Goal: Navigation & Orientation: Find specific page/section

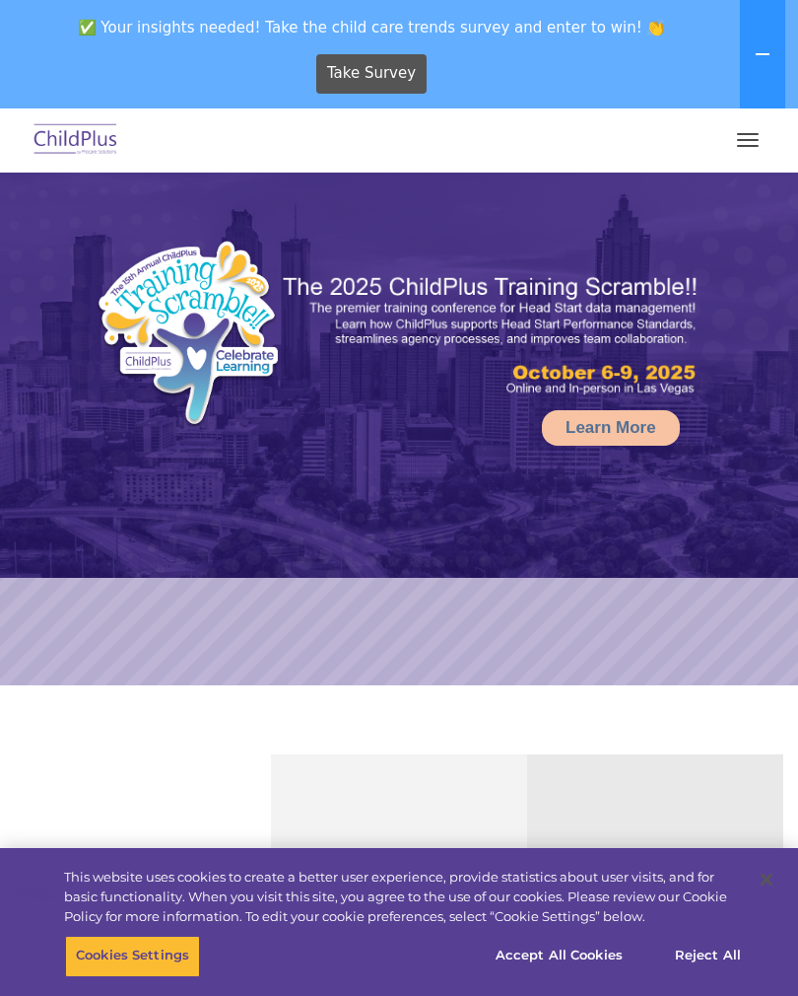
select select "MEDIUM"
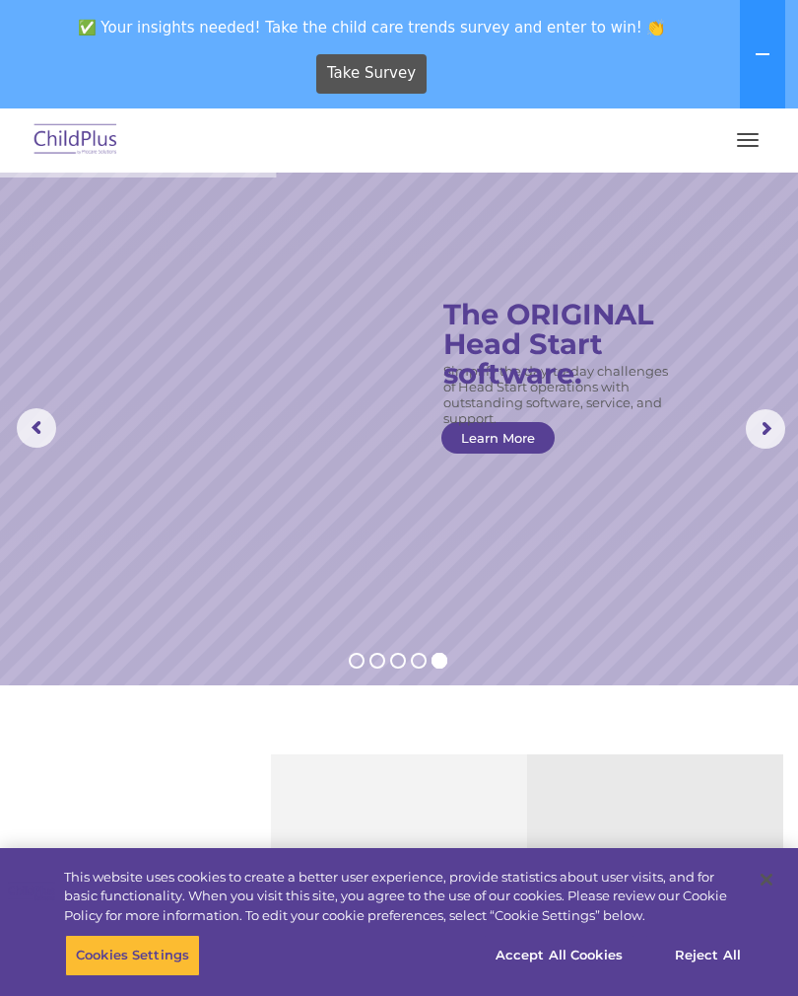
click at [83, 146] on img at bounding box center [76, 140] width 93 height 46
click at [740, 150] on button "button" at bounding box center [747, 140] width 41 height 32
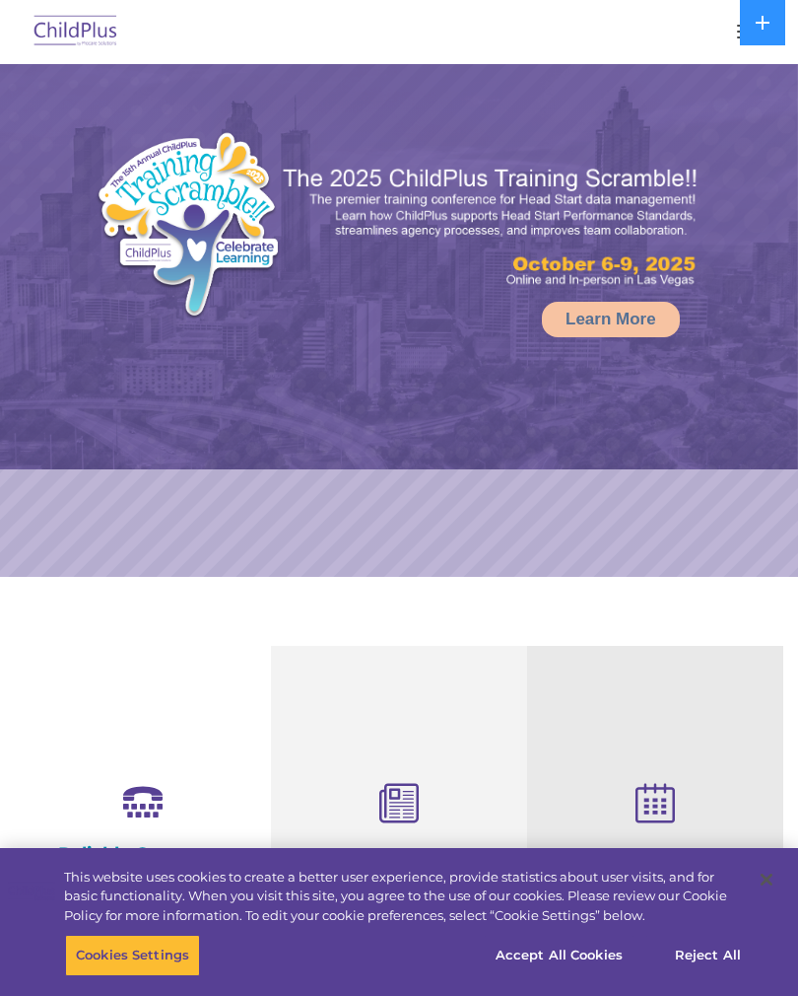
select select "MEDIUM"
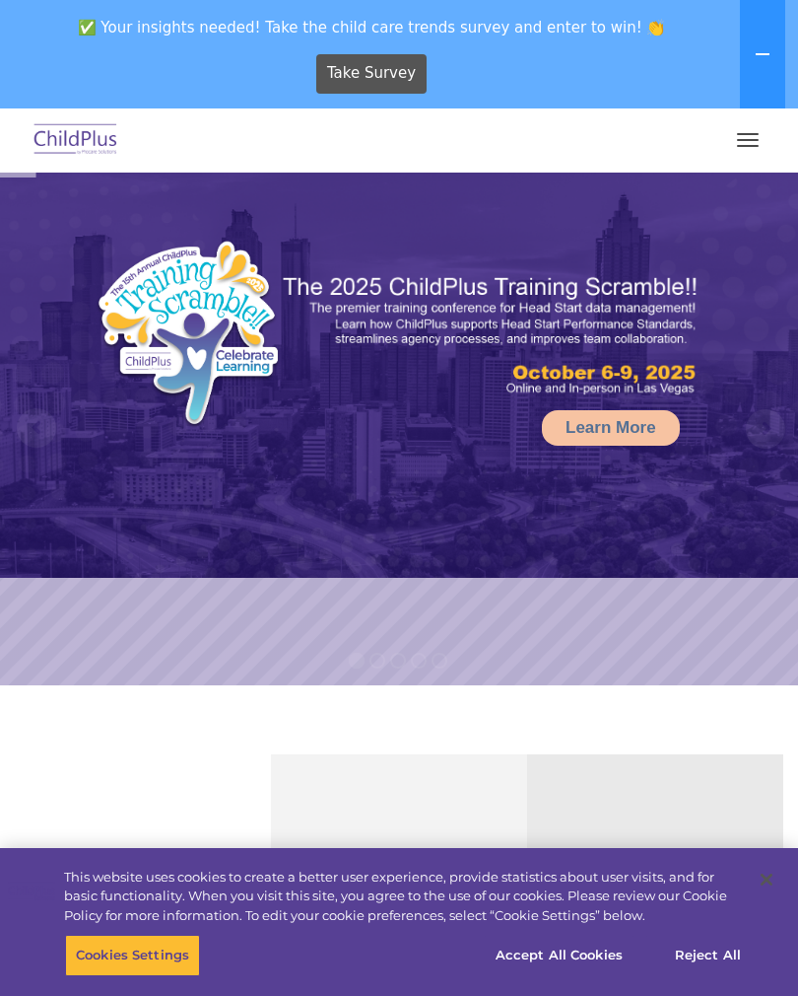
click at [727, 152] on button "button" at bounding box center [747, 140] width 41 height 32
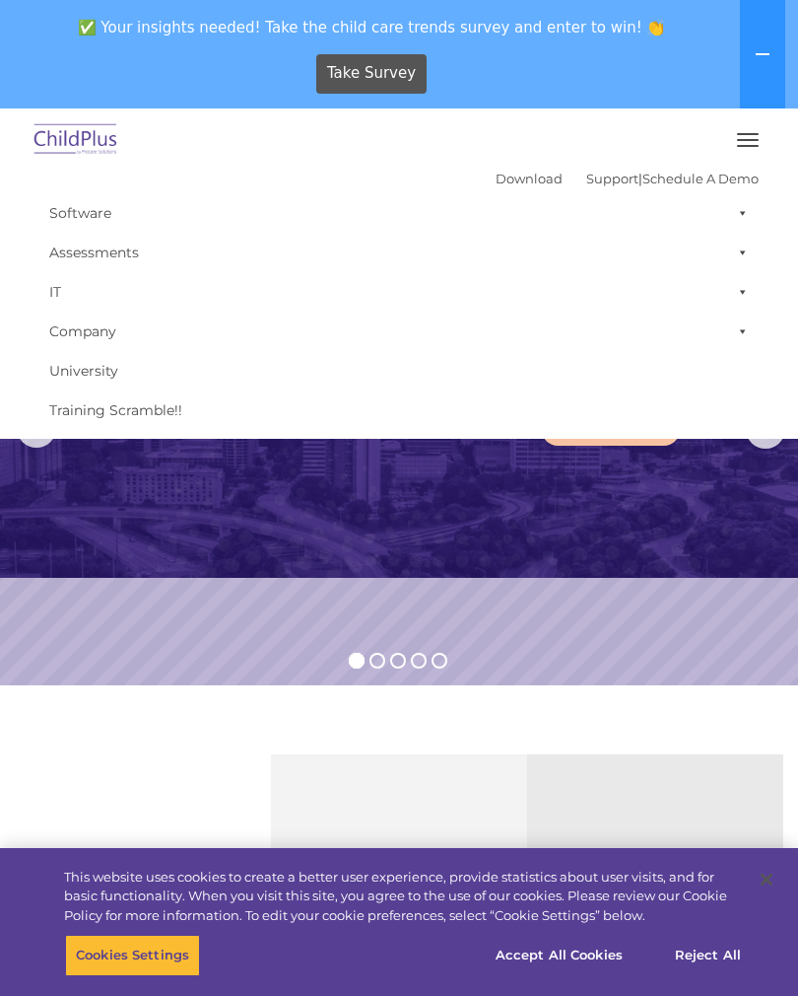
click at [235, 79] on div "Take Survey" at bounding box center [372, 73] width 728 height 54
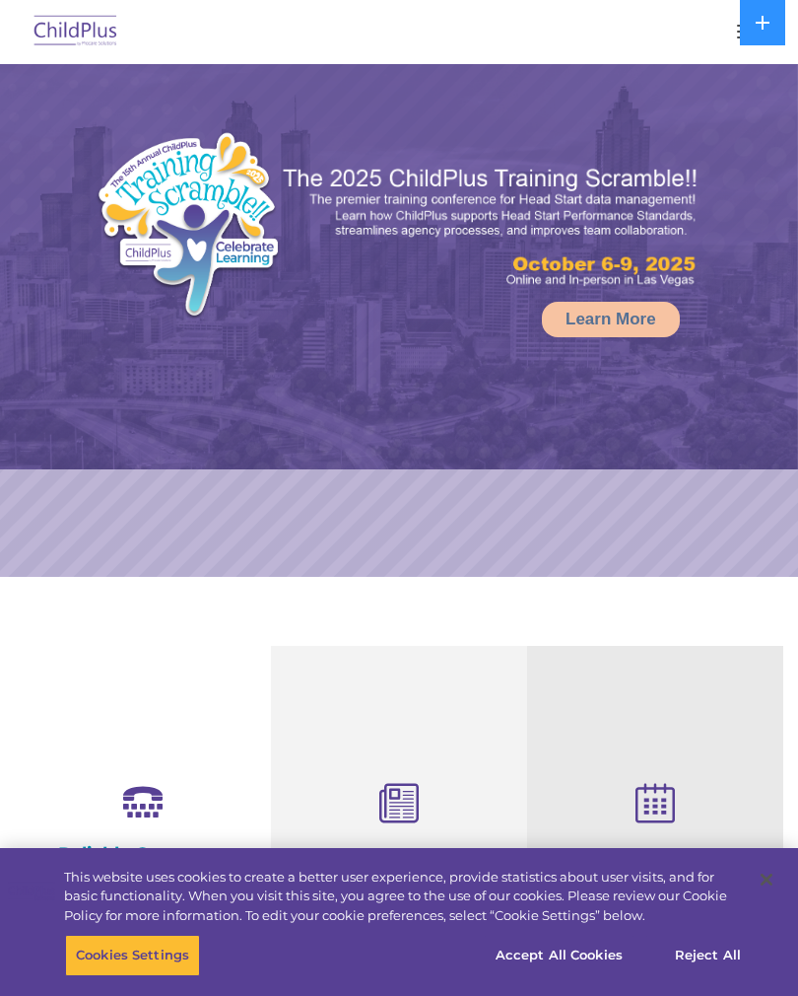
select select "MEDIUM"
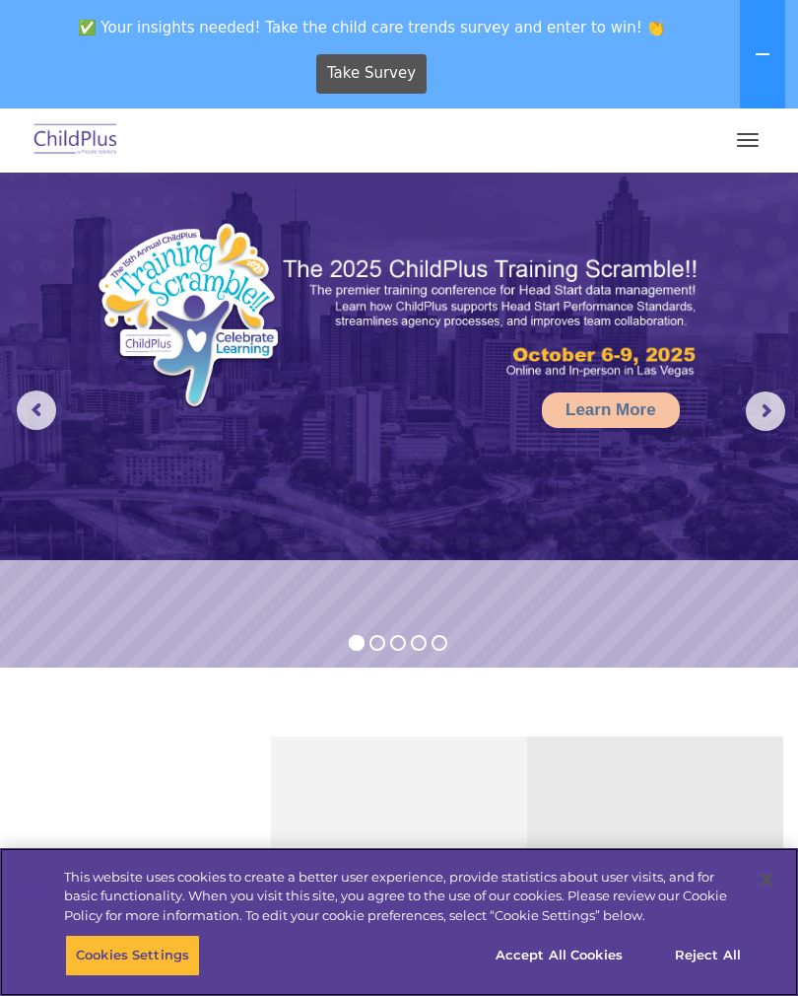
scroll to position [16, 0]
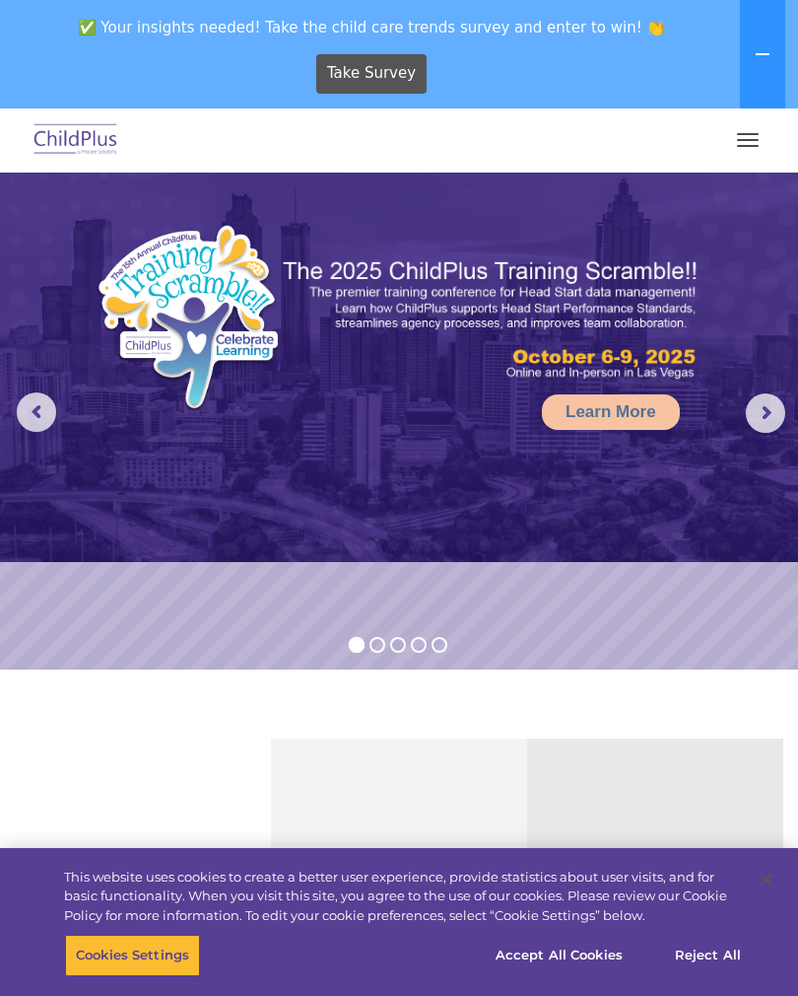
click at [740, 415] on img at bounding box center [399, 359] width 798 height 405
click at [761, 417] on rs-arrow at bounding box center [765, 412] width 39 height 39
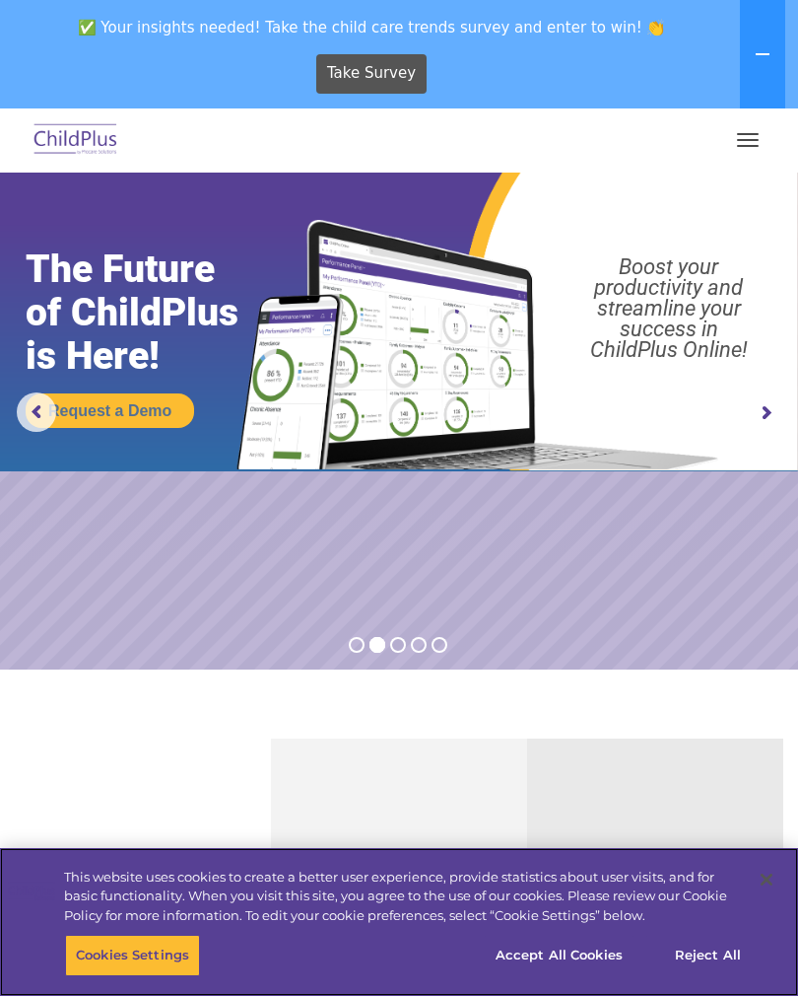
click at [605, 964] on button "Accept All Cookies" at bounding box center [559, 954] width 149 height 41
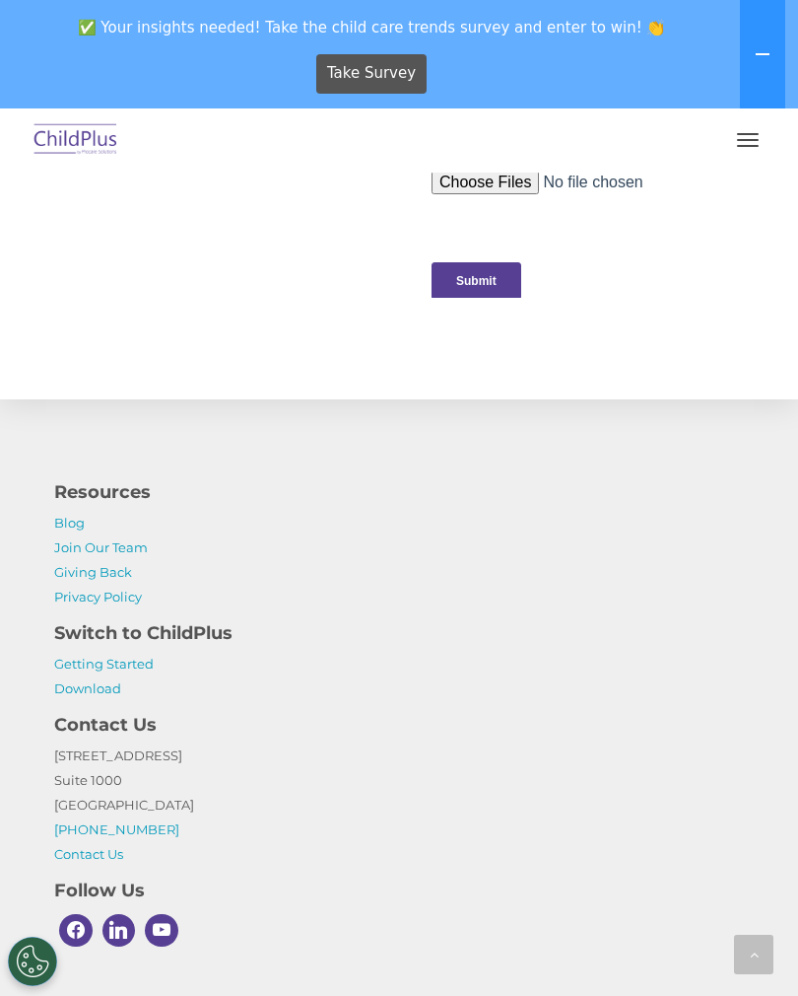
scroll to position [2300, 0]
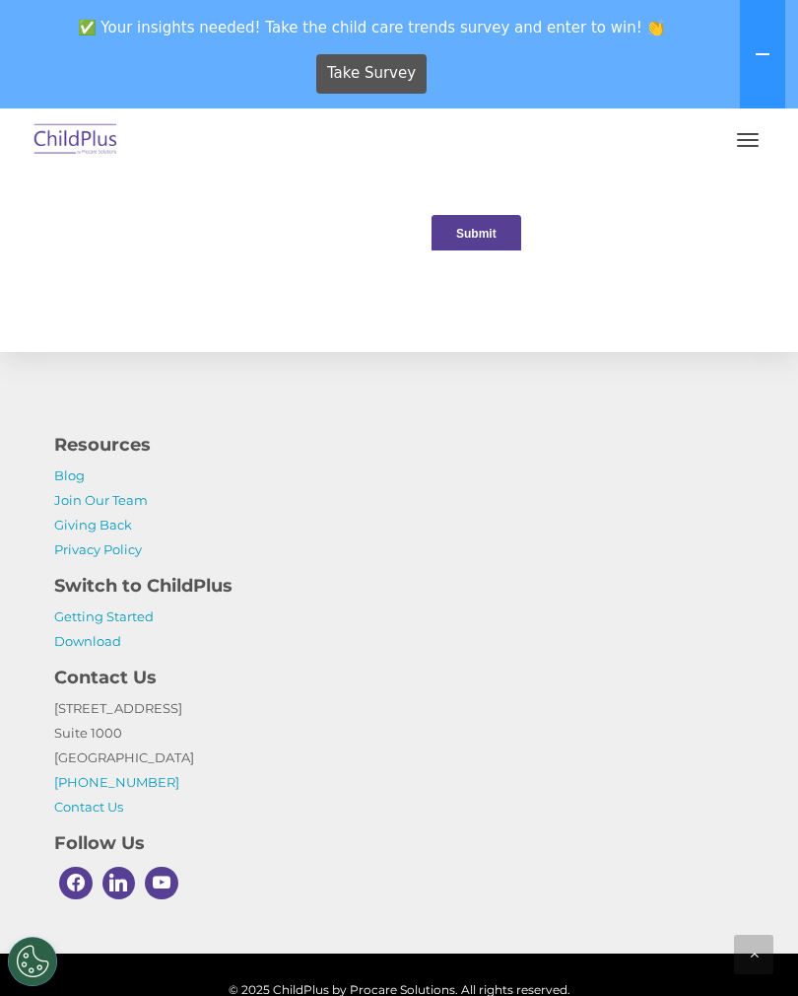
click at [83, 614] on link "Getting Started" at bounding box center [104, 616] width 100 height 16
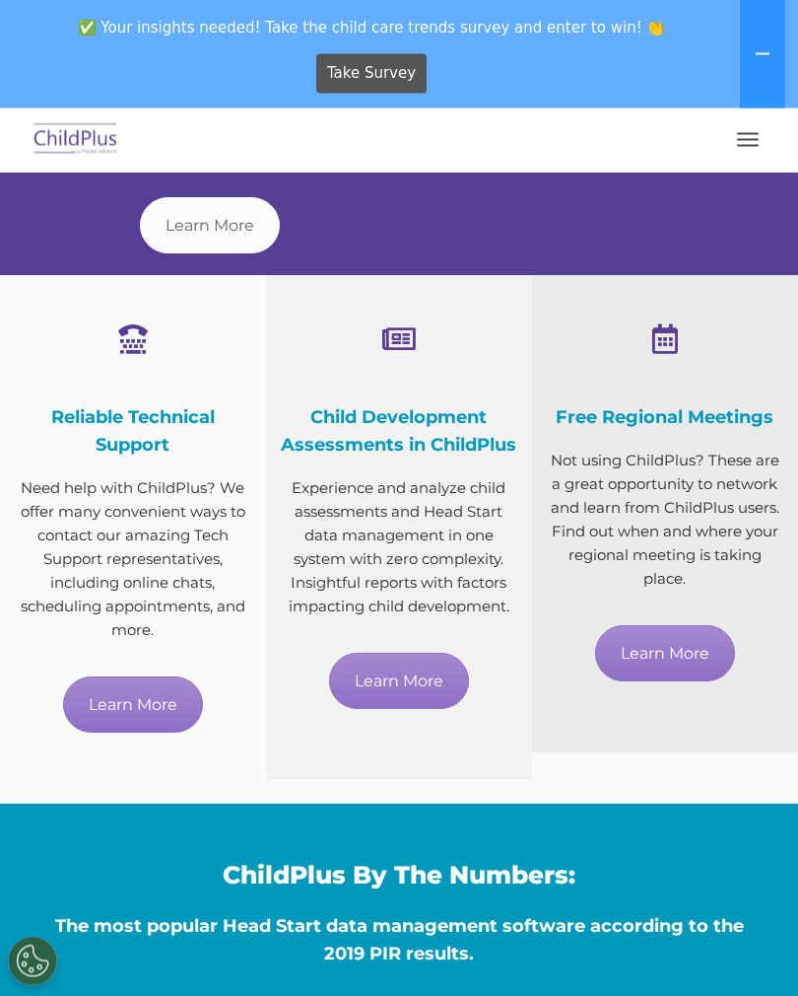
click at [746, 143] on button "button" at bounding box center [747, 140] width 41 height 32
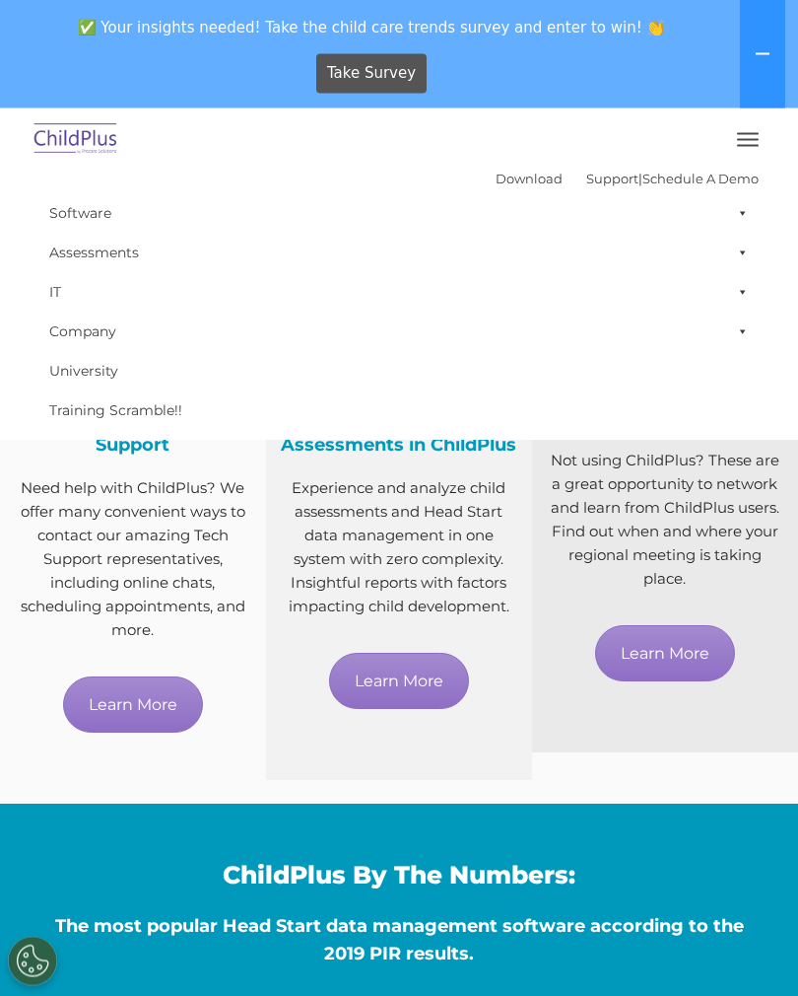
scroll to position [888, 0]
click at [59, 216] on link "Software" at bounding box center [399, 212] width 720 height 39
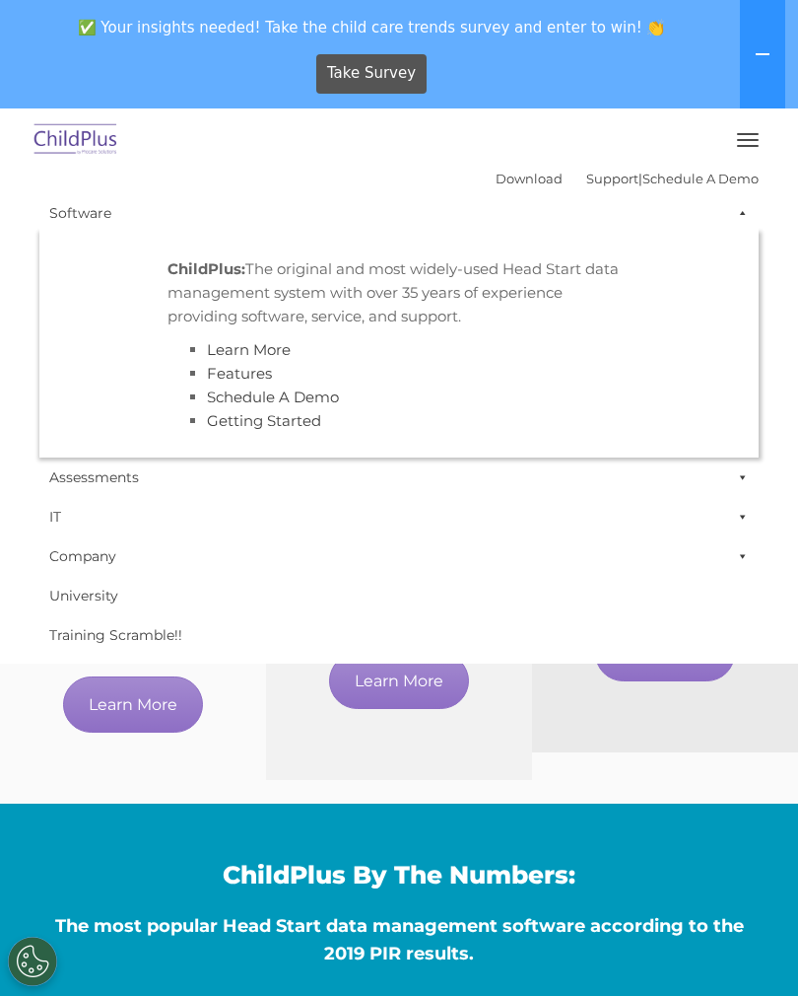
click at [741, 224] on span at bounding box center [739, 212] width 20 height 39
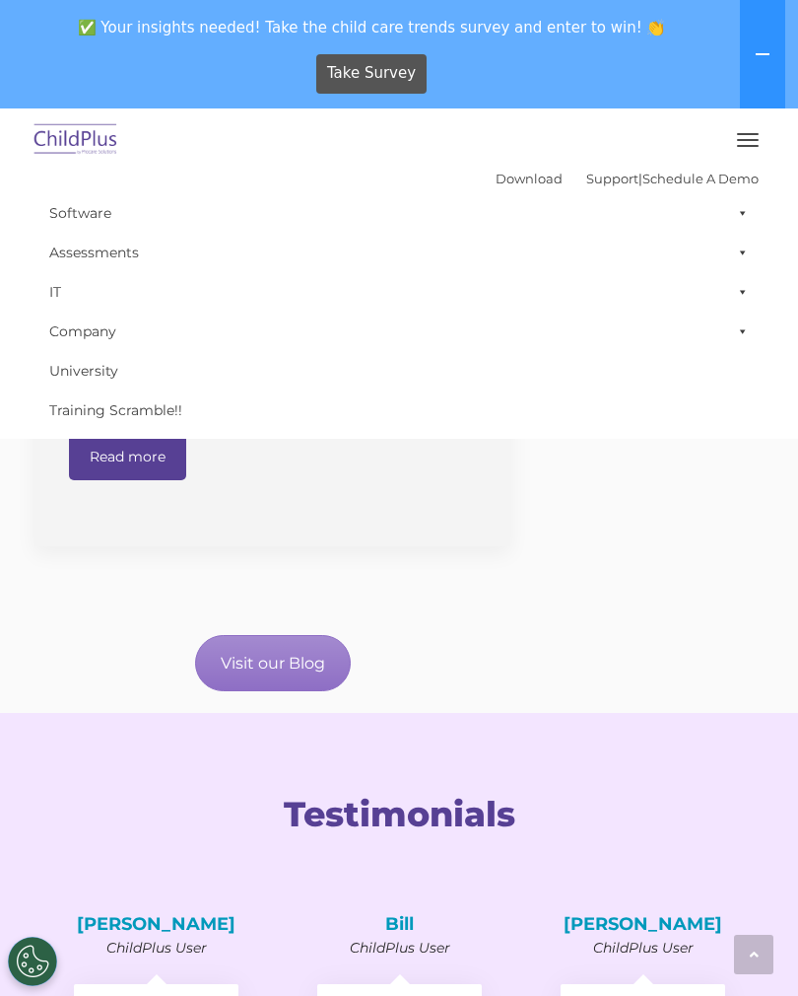
scroll to position [2743, 0]
click at [314, 692] on link "Visit our Blog" at bounding box center [273, 664] width 156 height 56
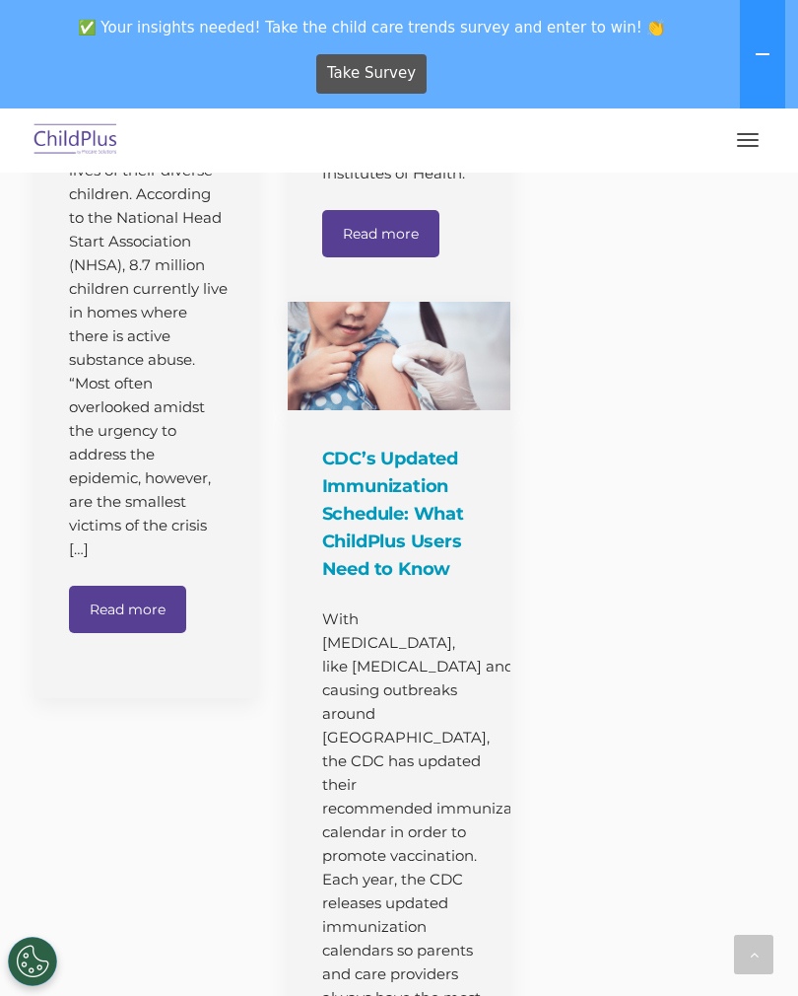
scroll to position [46402, 0]
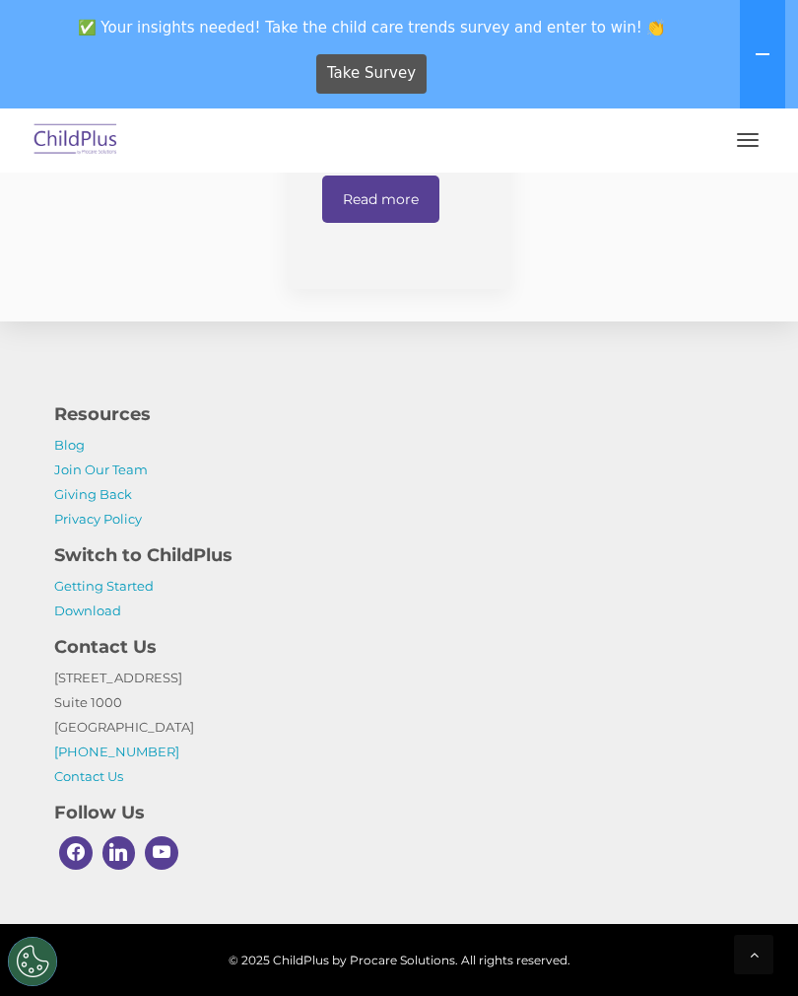
click at [76, 618] on link "Download" at bounding box center [87, 610] width 67 height 16
